Goal: Subscribe to service/newsletter

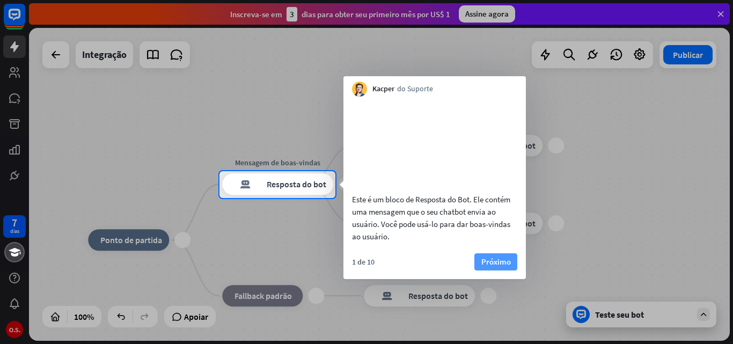
click at [504, 267] on font "Próximo" at bounding box center [495, 261] width 29 height 10
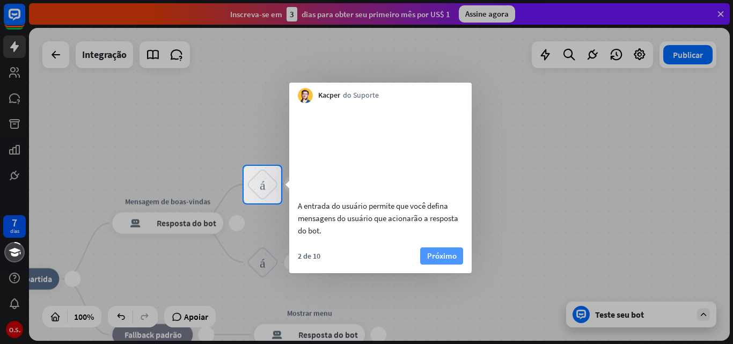
click at [451, 261] on font "Próximo" at bounding box center [441, 255] width 29 height 10
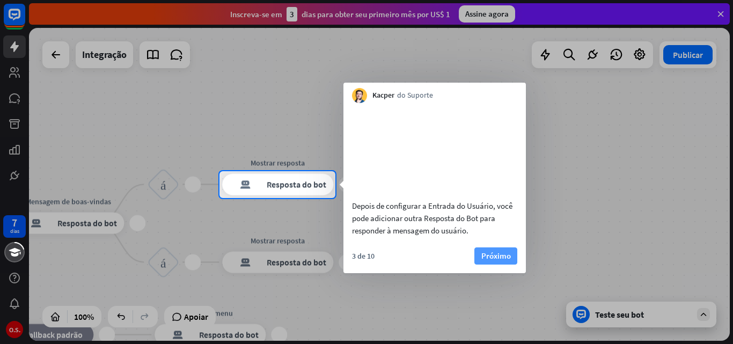
click at [490, 261] on font "Próximo" at bounding box center [495, 255] width 29 height 10
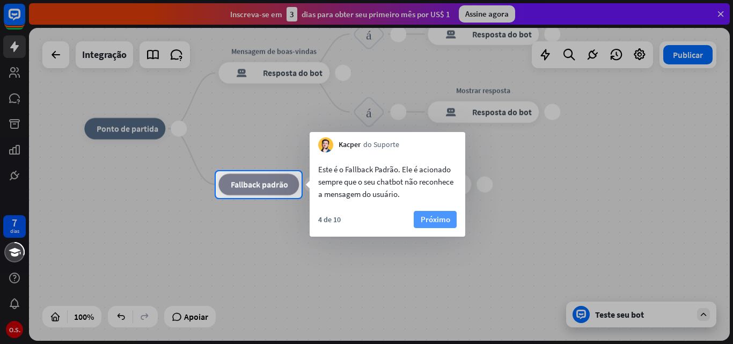
click at [435, 221] on font "Próximo" at bounding box center [434, 219] width 29 height 10
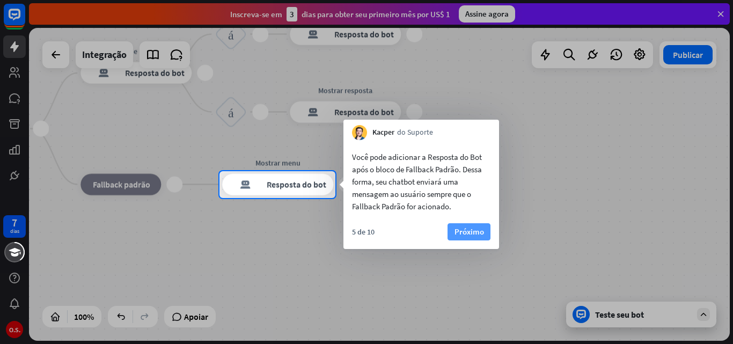
click at [459, 231] on font "Próximo" at bounding box center [468, 231] width 29 height 10
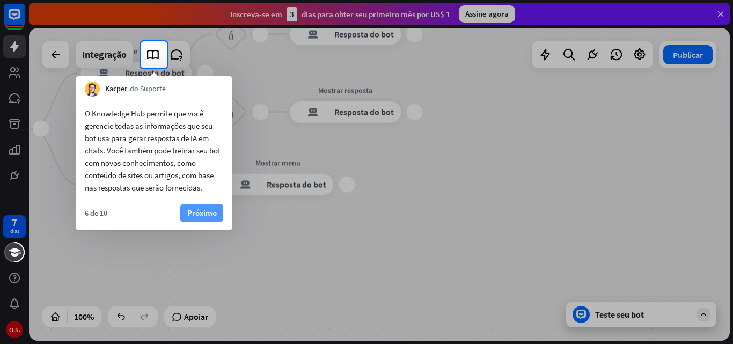
click at [197, 211] on font "Próximo" at bounding box center [201, 213] width 29 height 10
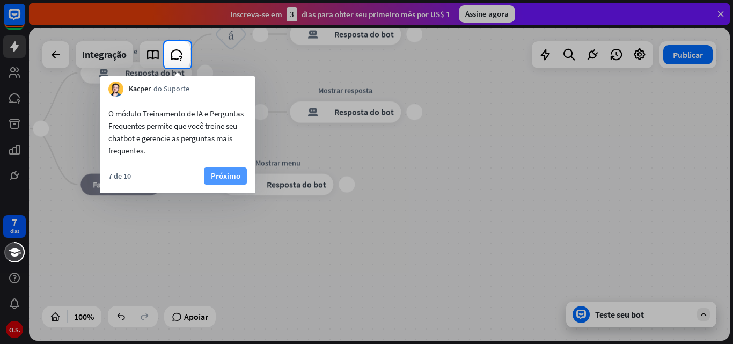
click at [221, 175] on font "Próximo" at bounding box center [225, 176] width 29 height 10
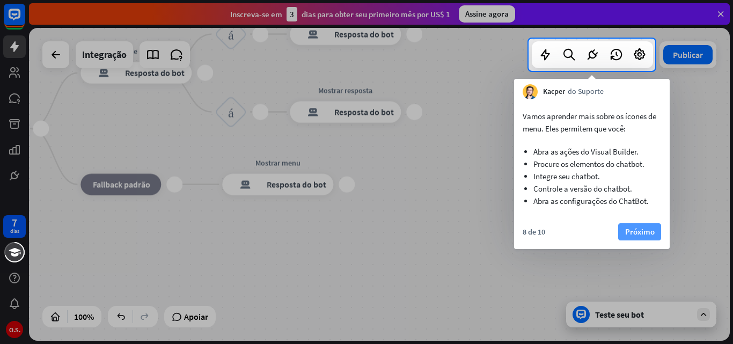
click at [623, 226] on button "Próximo" at bounding box center [639, 231] width 43 height 17
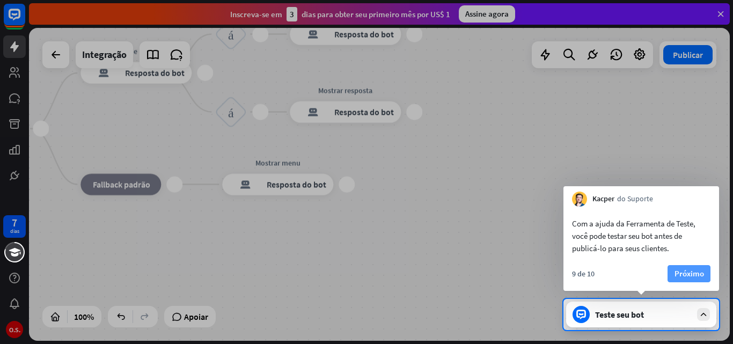
click at [696, 271] on font "Próximo" at bounding box center [688, 273] width 29 height 10
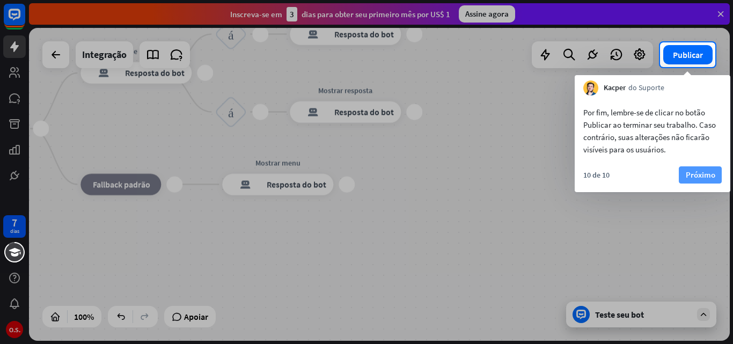
click at [693, 171] on font "Próximo" at bounding box center [699, 174] width 29 height 10
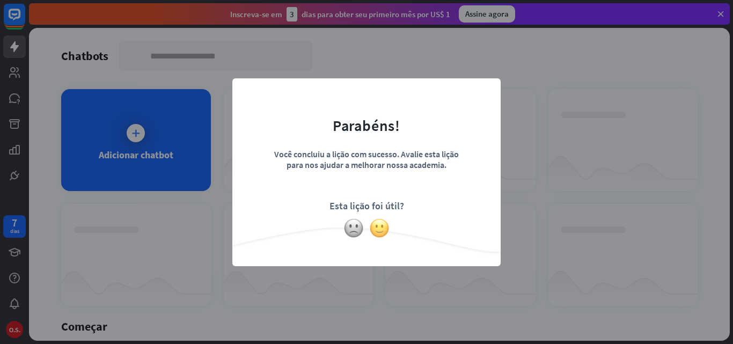
click at [378, 227] on img at bounding box center [379, 228] width 20 height 20
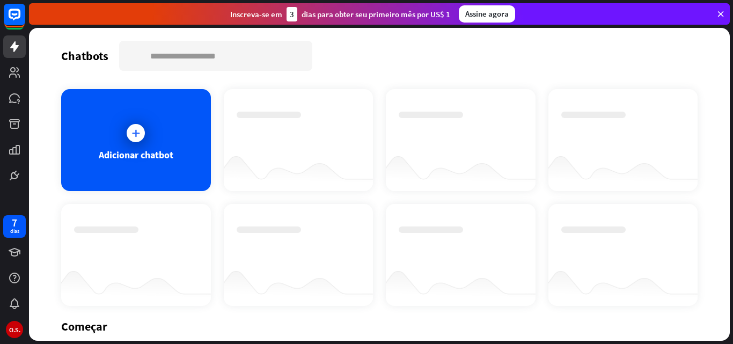
click at [483, 12] on font "Assine agora" at bounding box center [486, 14] width 43 height 10
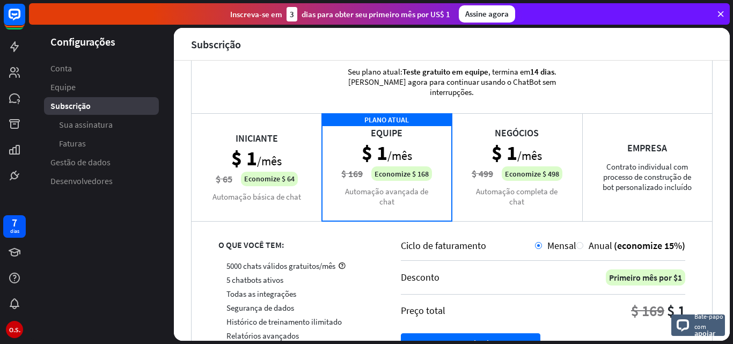
scroll to position [54, 0]
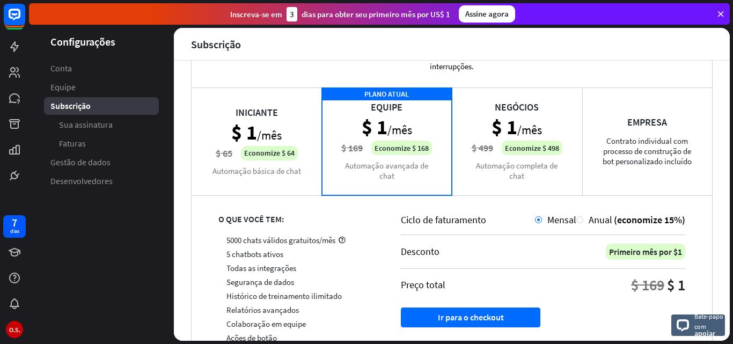
click at [272, 140] on div "Iniciante $ 1 /mês $ 65 Economize $ 64 Automação básica de chat" at bounding box center [256, 140] width 130 height 107
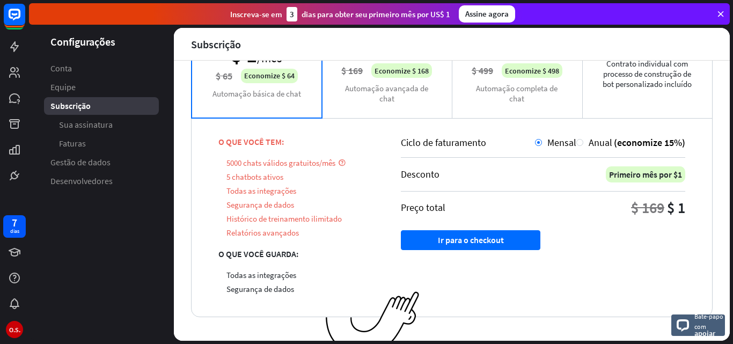
scroll to position [145, 0]
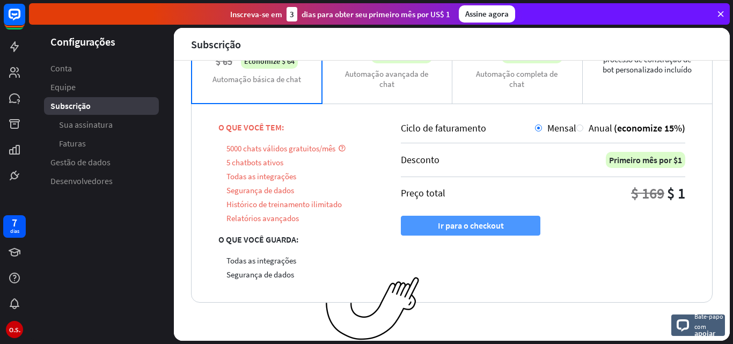
click at [445, 223] on font "Ir para o checkout" at bounding box center [471, 225] width 66 height 11
